Goal: Transaction & Acquisition: Purchase product/service

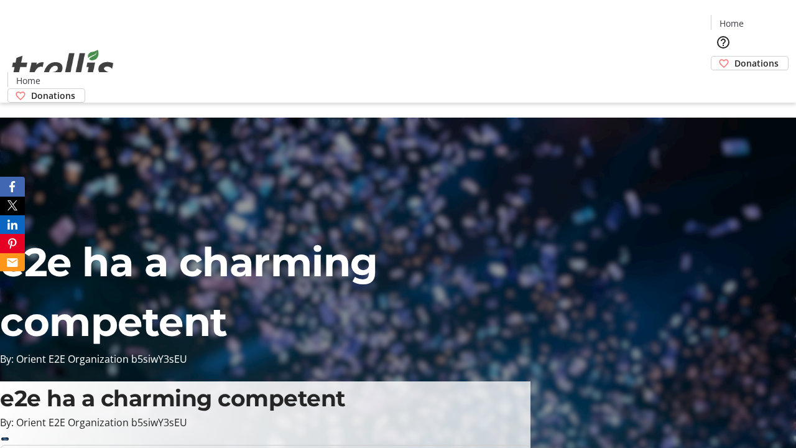
click at [735, 57] on span "Donations" at bounding box center [757, 63] width 44 height 13
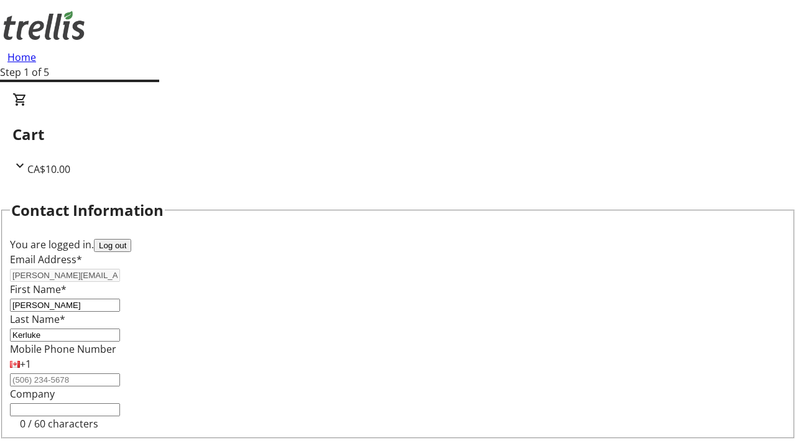
select select "BC"
select select "CA"
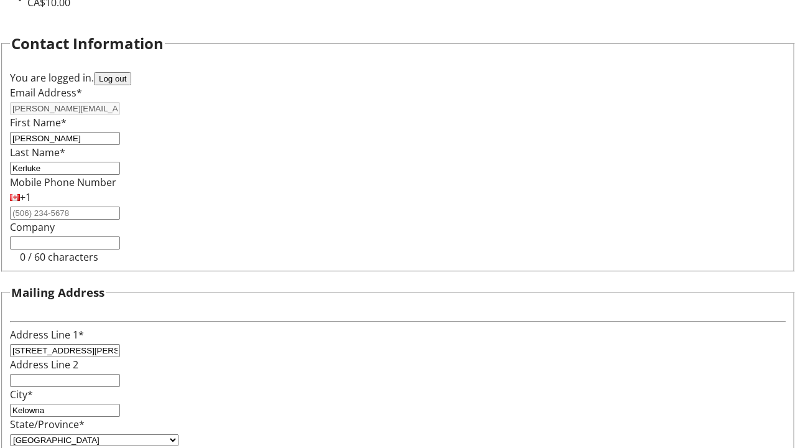
type input "V1Y 0C2"
